Goal: Task Accomplishment & Management: Use online tool/utility

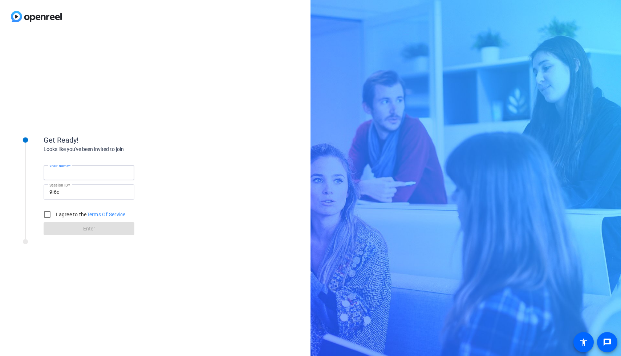
click at [84, 172] on input "Your name" at bounding box center [88, 172] width 79 height 9
type input "[PERSON_NAME]"
click at [46, 213] on input "I agree to the Terms Of Service" at bounding box center [47, 214] width 15 height 15
checkbox input "true"
click at [73, 232] on span at bounding box center [89, 228] width 91 height 17
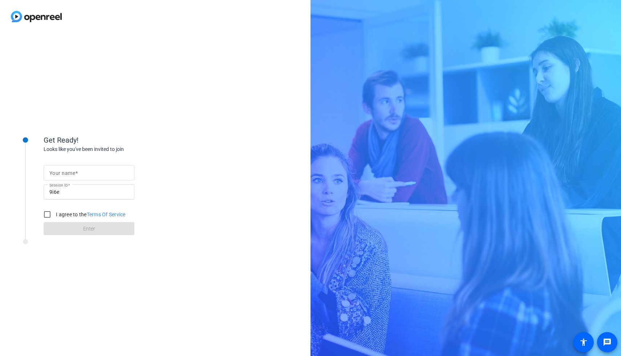
click at [105, 175] on input "Your name" at bounding box center [88, 172] width 79 height 9
type input "[PERSON_NAME]"
click at [45, 213] on input "I agree to the Terms Of Service" at bounding box center [47, 214] width 15 height 15
checkbox input "true"
click at [90, 228] on span "Enter" at bounding box center [89, 229] width 12 height 8
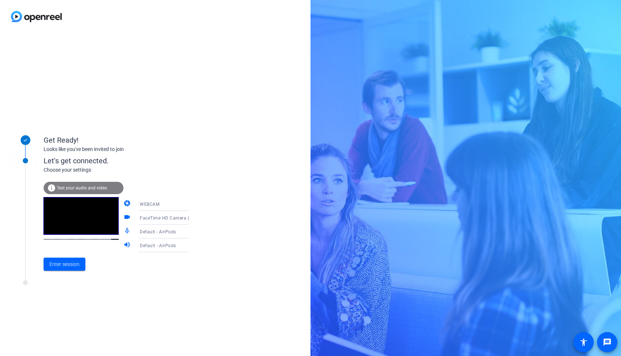
click at [105, 190] on span "Test your audio and video" at bounding box center [82, 188] width 50 height 5
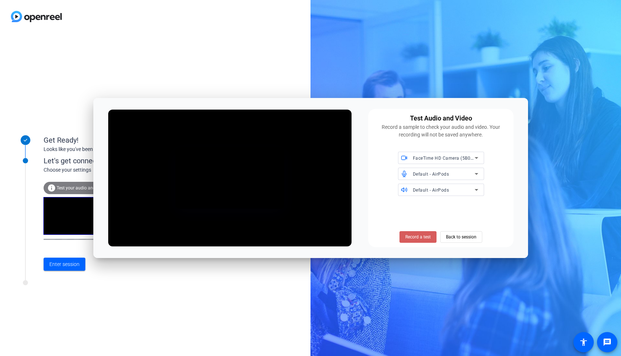
click at [422, 234] on span "Record a test" at bounding box center [417, 237] width 25 height 7
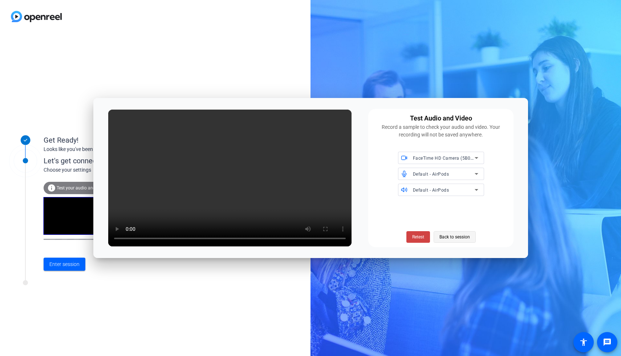
click at [463, 238] on span "Back to session" at bounding box center [454, 237] width 31 height 14
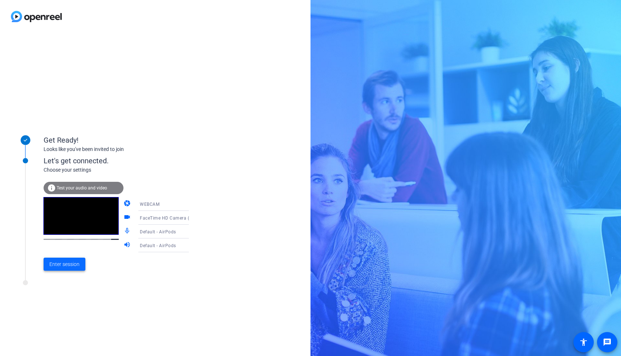
click at [66, 264] on span "Enter session" at bounding box center [64, 265] width 30 height 8
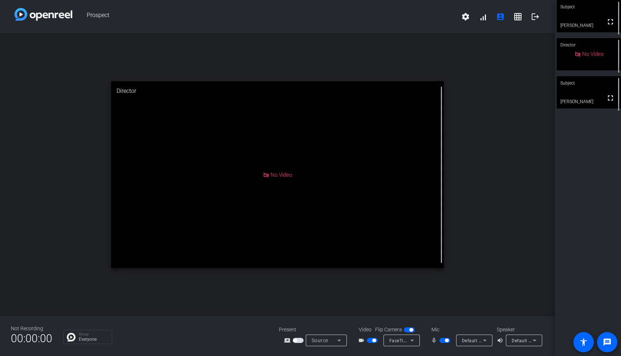
click at [528, 337] on div "Default - MacBook Air Speakers (Built-in)" at bounding box center [522, 340] width 21 height 9
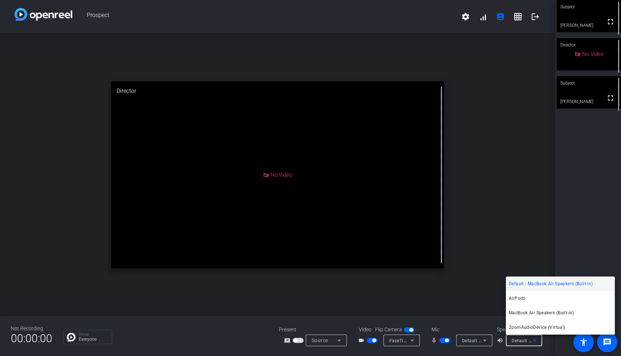
click at [540, 285] on span "Default - MacBook Air Speakers (Built-in)" at bounding box center [551, 284] width 84 height 9
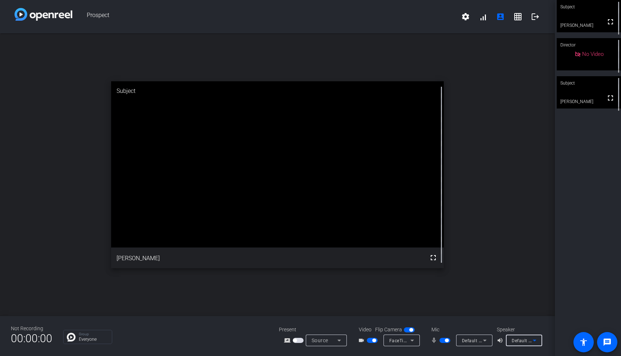
click at [484, 343] on icon at bounding box center [484, 340] width 9 height 9
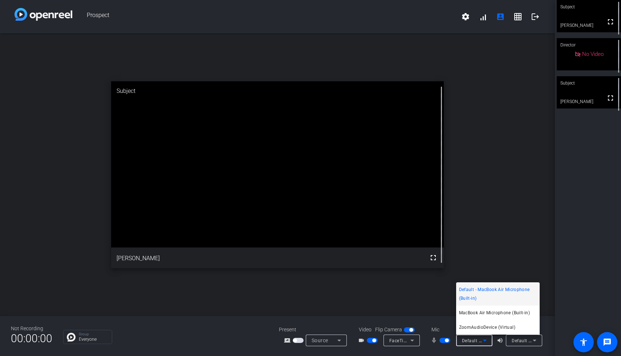
click at [498, 270] on div at bounding box center [310, 178] width 621 height 356
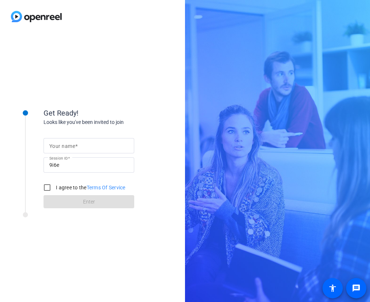
click at [74, 140] on div at bounding box center [88, 145] width 79 height 15
type input "[PERSON_NAME]"
click at [45, 184] on input "I agree to the Terms Of Service" at bounding box center [47, 187] width 15 height 15
checkbox input "true"
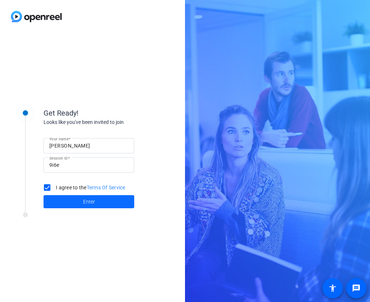
click at [62, 203] on span at bounding box center [89, 201] width 91 height 17
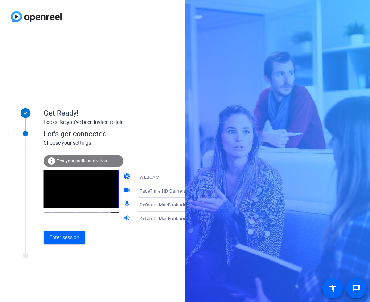
click at [96, 160] on span "Test your audio and video" at bounding box center [82, 160] width 50 height 5
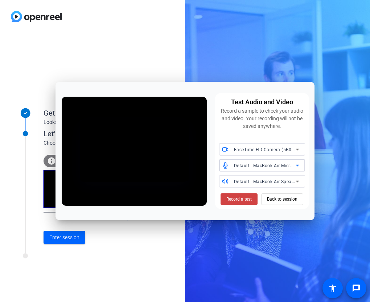
click at [261, 165] on span "Default - MacBook Air Microphone (Built-in)" at bounding box center [280, 165] width 92 height 6
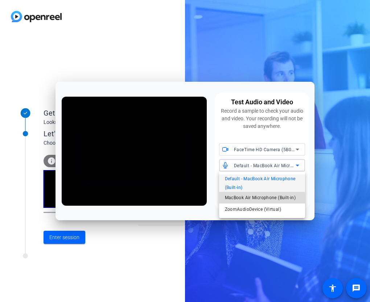
click at [257, 200] on span "MacBook Air Microphone (Built-in)" at bounding box center [260, 197] width 71 height 9
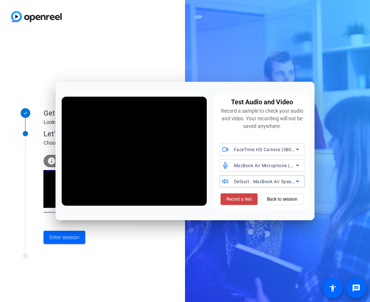
click at [261, 178] on div "Default - MacBook Air Speakers (Built-in)" at bounding box center [265, 181] width 62 height 9
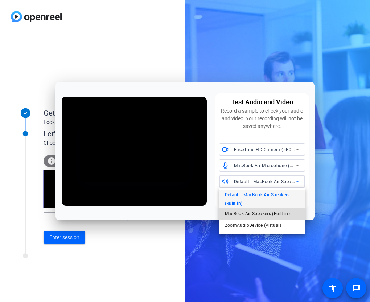
click at [265, 213] on span "MacBook Air Speakers (Built-in)" at bounding box center [257, 213] width 65 height 9
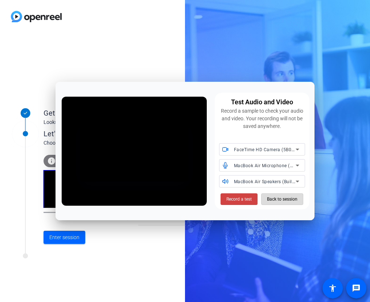
click at [281, 199] on span "Back to session" at bounding box center [282, 199] width 31 height 14
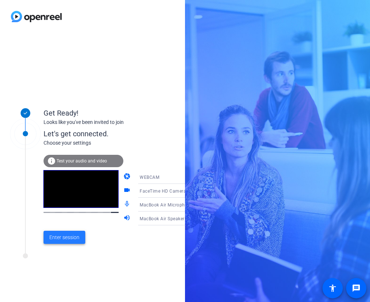
click at [67, 237] on span "Enter session" at bounding box center [64, 237] width 30 height 8
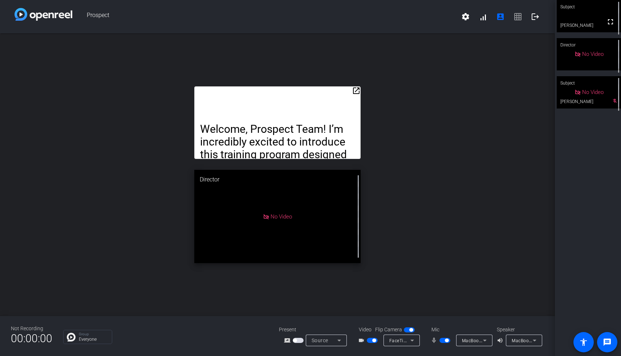
drag, startPoint x: 267, startPoint y: 107, endPoint x: 379, endPoint y: 107, distance: 112.6
click at [370, 107] on div "open_in_new Welcome, Prospect Team! I’m incredibly excited to introduce this tr…" at bounding box center [277, 174] width 555 height 283
drag, startPoint x: 350, startPoint y: 94, endPoint x: 398, endPoint y: 128, distance: 59.1
click at [370, 128] on div "open_in_new Welcome, Prospect Team! I’m incredibly excited to introduce this tr…" at bounding box center [277, 174] width 555 height 283
drag, startPoint x: 293, startPoint y: 98, endPoint x: 318, endPoint y: 118, distance: 32.6
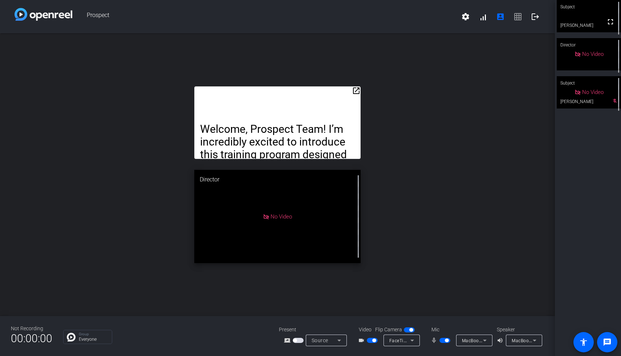
click at [318, 118] on div "Welcome, Prospect Team! I’m incredibly excited to introduce this training progr…" at bounding box center [277, 122] width 166 height 73
drag, startPoint x: 296, startPoint y: 93, endPoint x: 305, endPoint y: 105, distance: 15.4
click at [305, 105] on div "Welcome, Prospect Team! I’m incredibly excited to introduce this training progr…" at bounding box center [277, 122] width 166 height 73
click at [299, 106] on div "Welcome, Prospect Team! I’m incredibly excited to introduce this training progr…" at bounding box center [277, 122] width 166 height 73
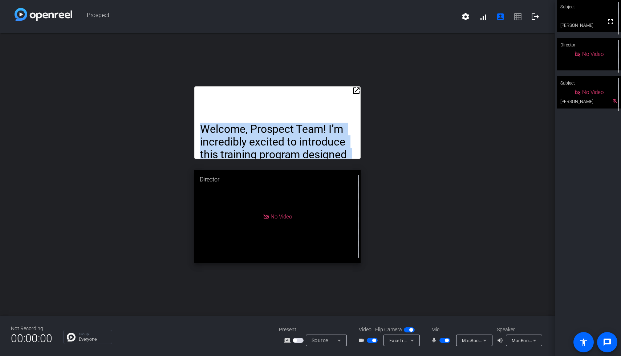
click at [299, 106] on div "Welcome, Prospect Team! I’m incredibly excited to introduce this training progr…" at bounding box center [277, 122] width 166 height 73
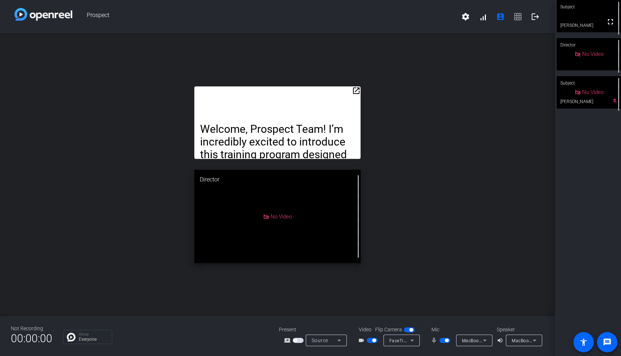
click at [309, 90] on div "Welcome, Prospect Team! I’m incredibly excited to introduce this training progr…" at bounding box center [277, 122] width 166 height 73
click at [357, 99] on div "Welcome, Prospect Team! I’m incredibly excited to introduce this training progr…" at bounding box center [277, 122] width 166 height 73
drag, startPoint x: 313, startPoint y: 92, endPoint x: 325, endPoint y: 49, distance: 45.3
click at [325, 49] on div "open_in_new Welcome, Prospect Team! I’m incredibly excited to introduce this tr…" at bounding box center [277, 174] width 555 height 283
click at [354, 92] on mat-icon "open_in_new" at bounding box center [356, 90] width 9 height 9
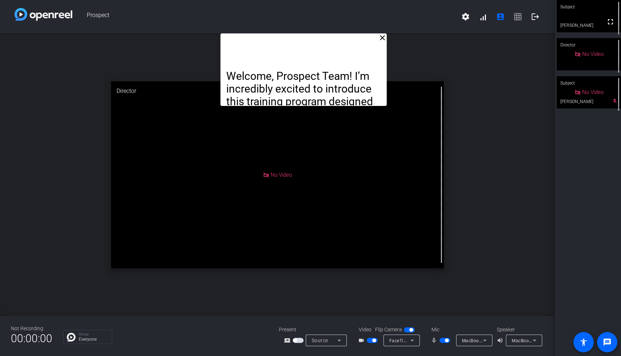
drag, startPoint x: 309, startPoint y: 61, endPoint x: 335, endPoint y: 12, distance: 55.6
click at [335, 12] on div "Prospect settings signal_cellular_alt account_box grid_on logout close Welcome,…" at bounding box center [277, 178] width 555 height 356
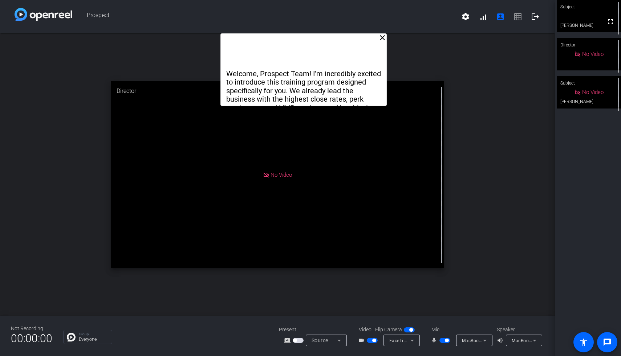
click at [370, 37] on mat-icon "close" at bounding box center [382, 37] width 9 height 9
